Goal: Transaction & Acquisition: Purchase product/service

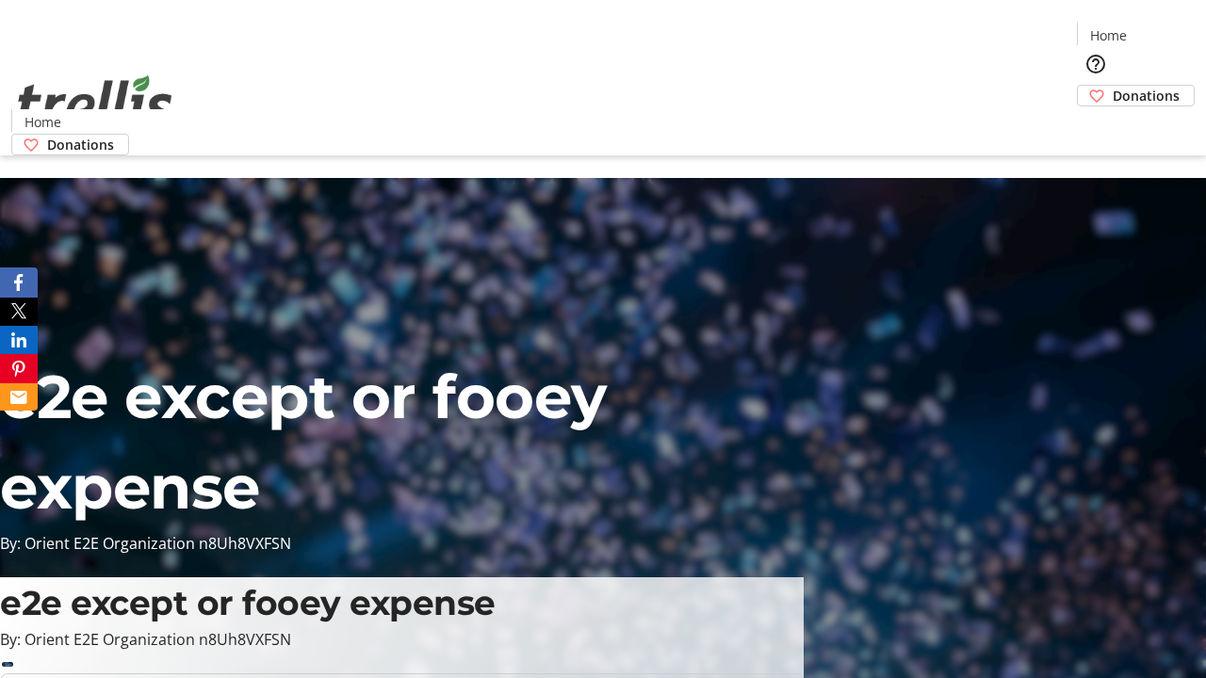
click at [1113, 86] on span "Donations" at bounding box center [1146, 96] width 67 height 20
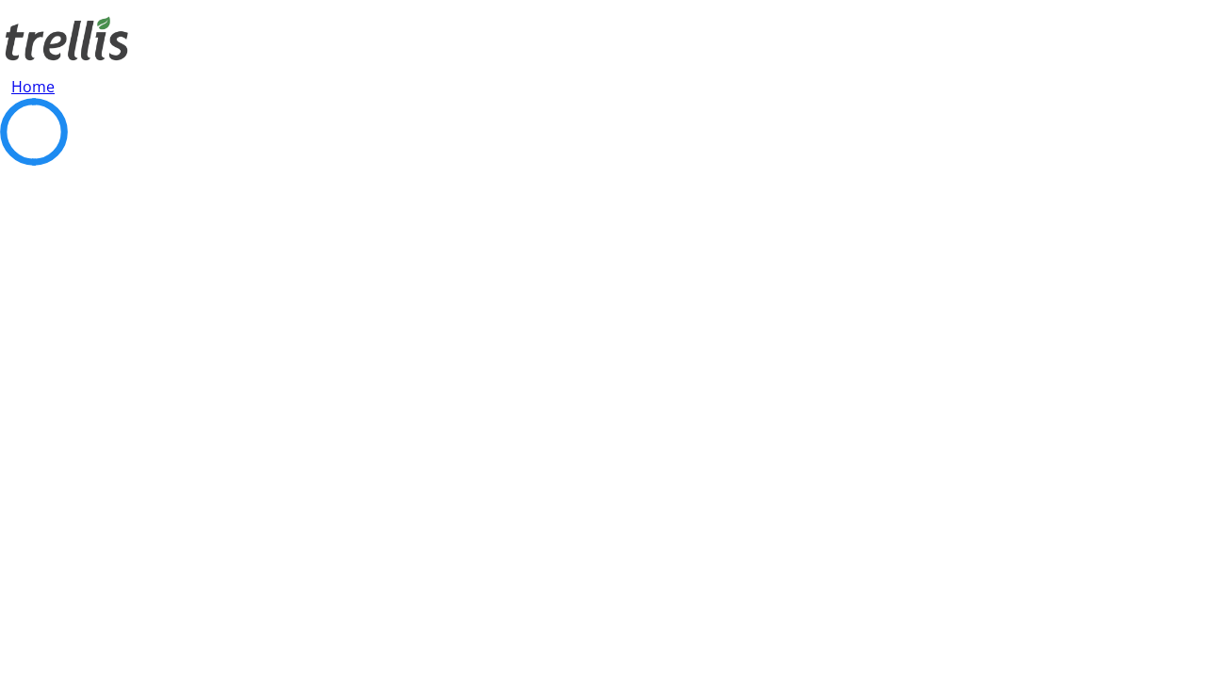
select select "CA"
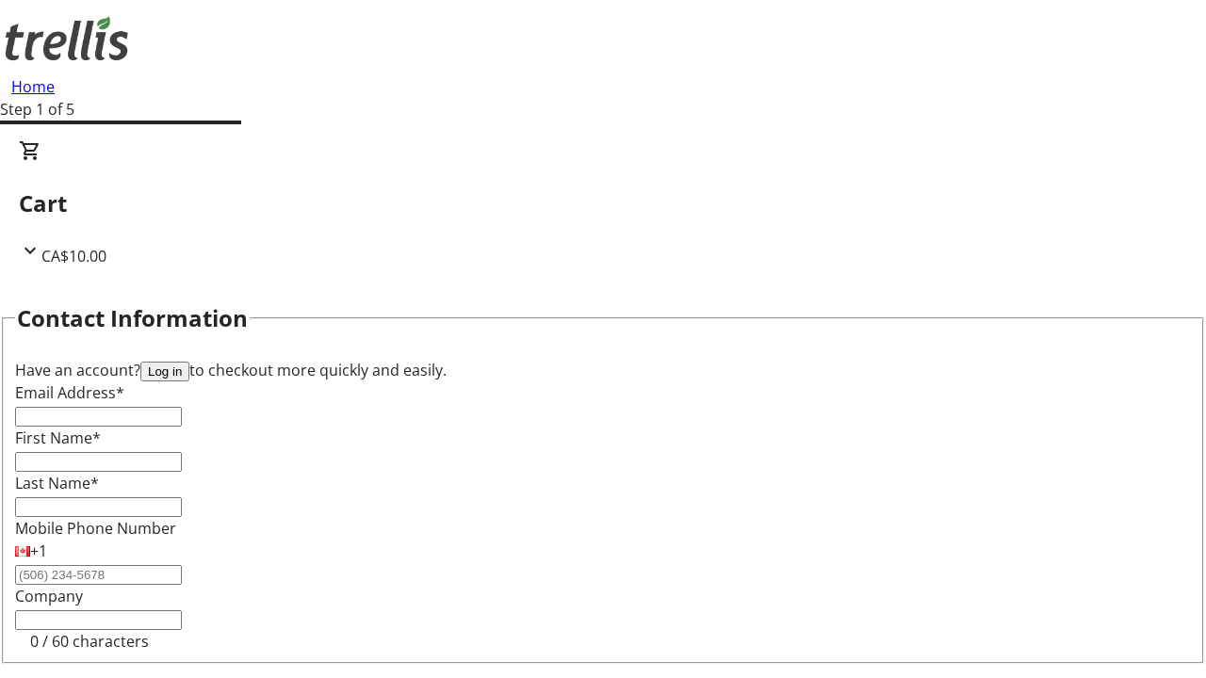
click at [189, 362] on button "Log in" at bounding box center [164, 372] width 49 height 20
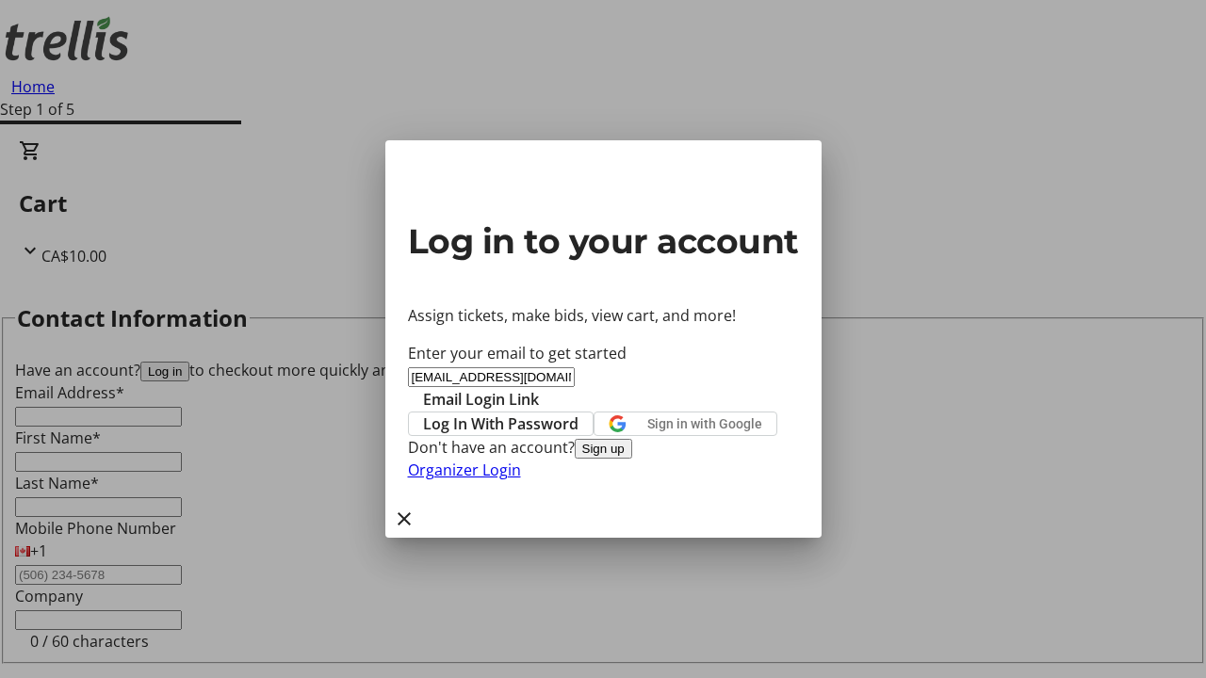
type input "[EMAIL_ADDRESS][DOMAIN_NAME]"
click at [539, 388] on span "Email Login Link" at bounding box center [481, 399] width 116 height 23
